Goal: Register for event/course

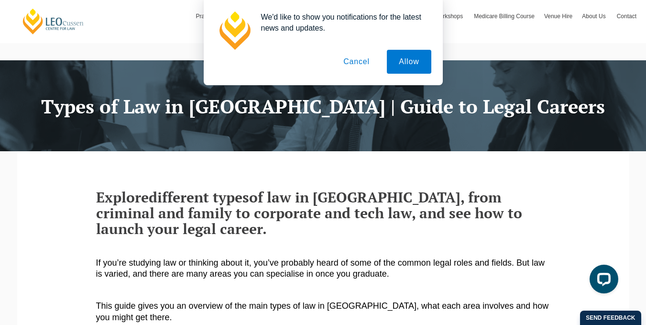
click at [359, 61] on button "Cancel" at bounding box center [356, 62] width 50 height 24
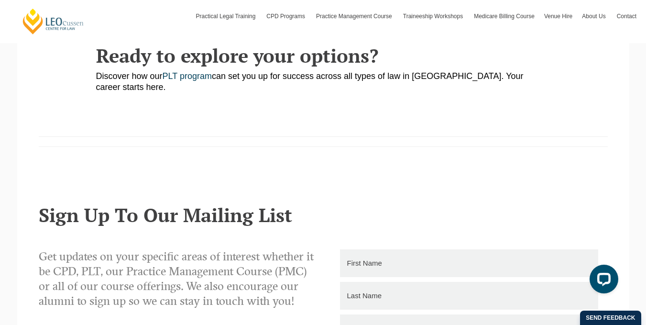
scroll to position [1355, 0]
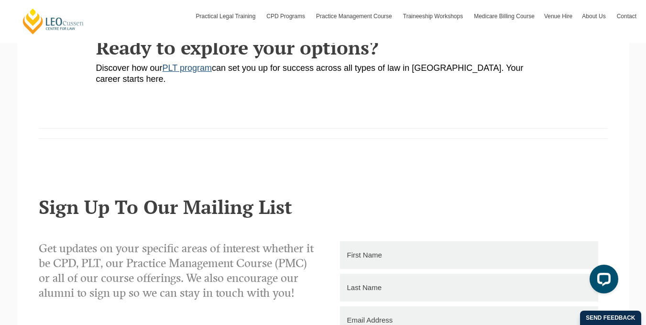
click at [197, 73] on link "PLT program" at bounding box center [187, 68] width 49 height 10
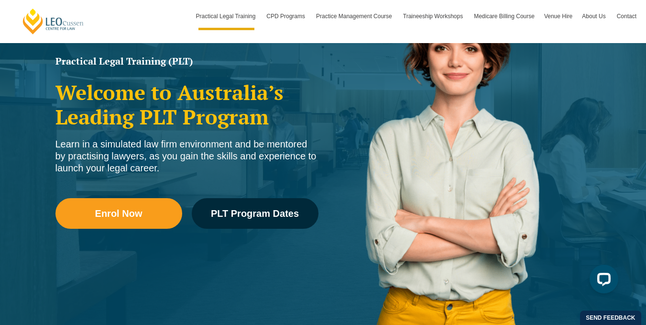
scroll to position [134, 0]
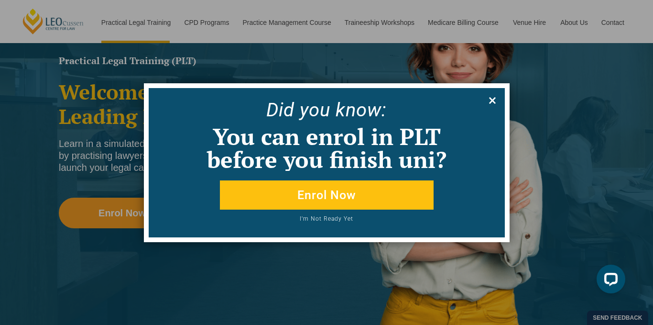
click at [489, 98] on icon at bounding box center [492, 100] width 7 height 7
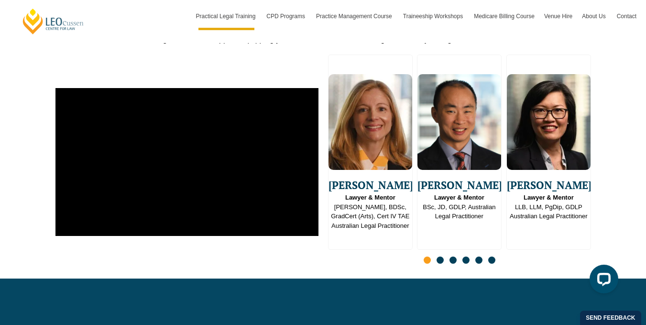
scroll to position [2432, 0]
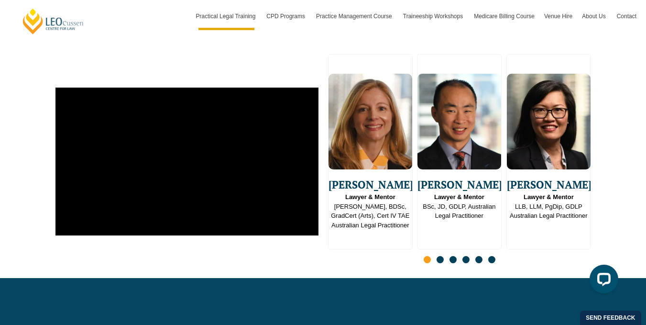
click at [439, 256] on span "Go to slide 2" at bounding box center [439, 259] width 7 height 7
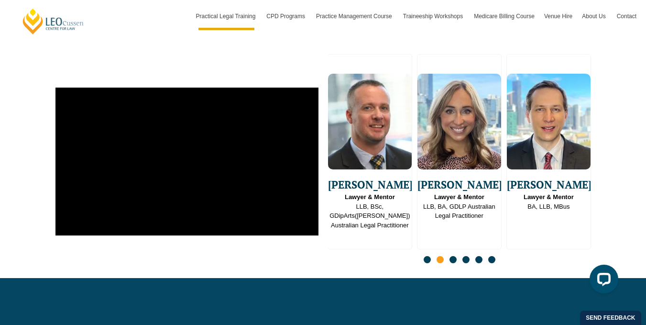
click at [455, 256] on span "Go to slide 3" at bounding box center [452, 259] width 7 height 7
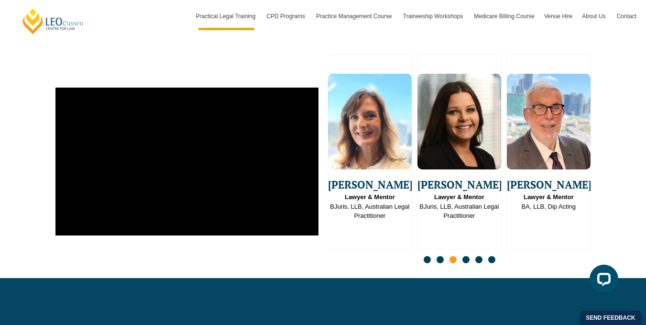
click at [467, 256] on span "Go to slide 4" at bounding box center [465, 259] width 7 height 7
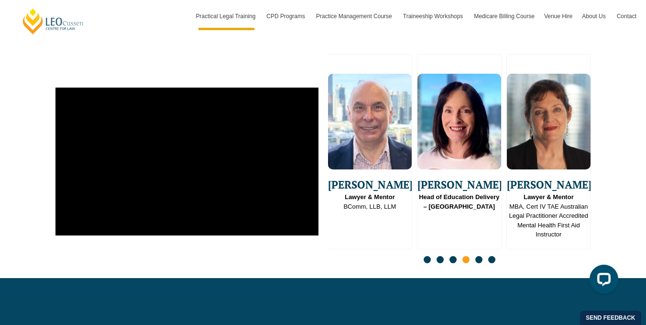
click at [480, 256] on span "Go to slide 5" at bounding box center [478, 259] width 7 height 7
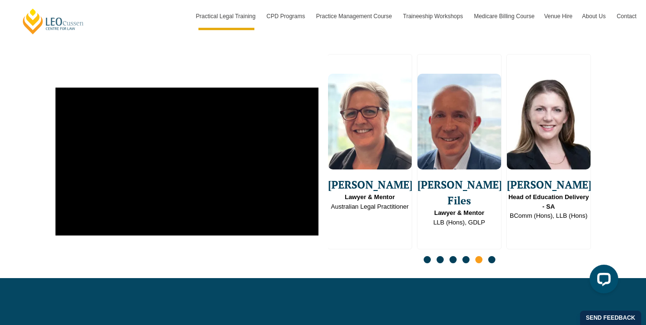
click at [491, 256] on span "Go to slide 6" at bounding box center [491, 259] width 7 height 7
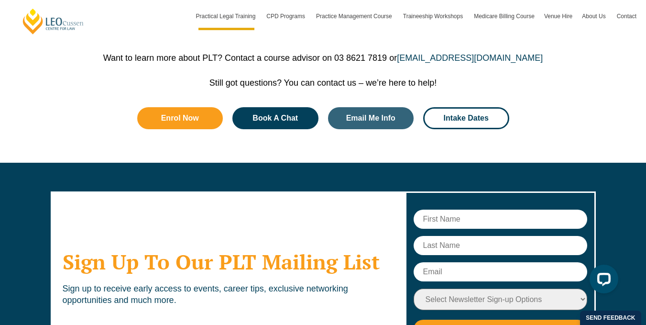
scroll to position [4907, 0]
